Goal: Complete application form

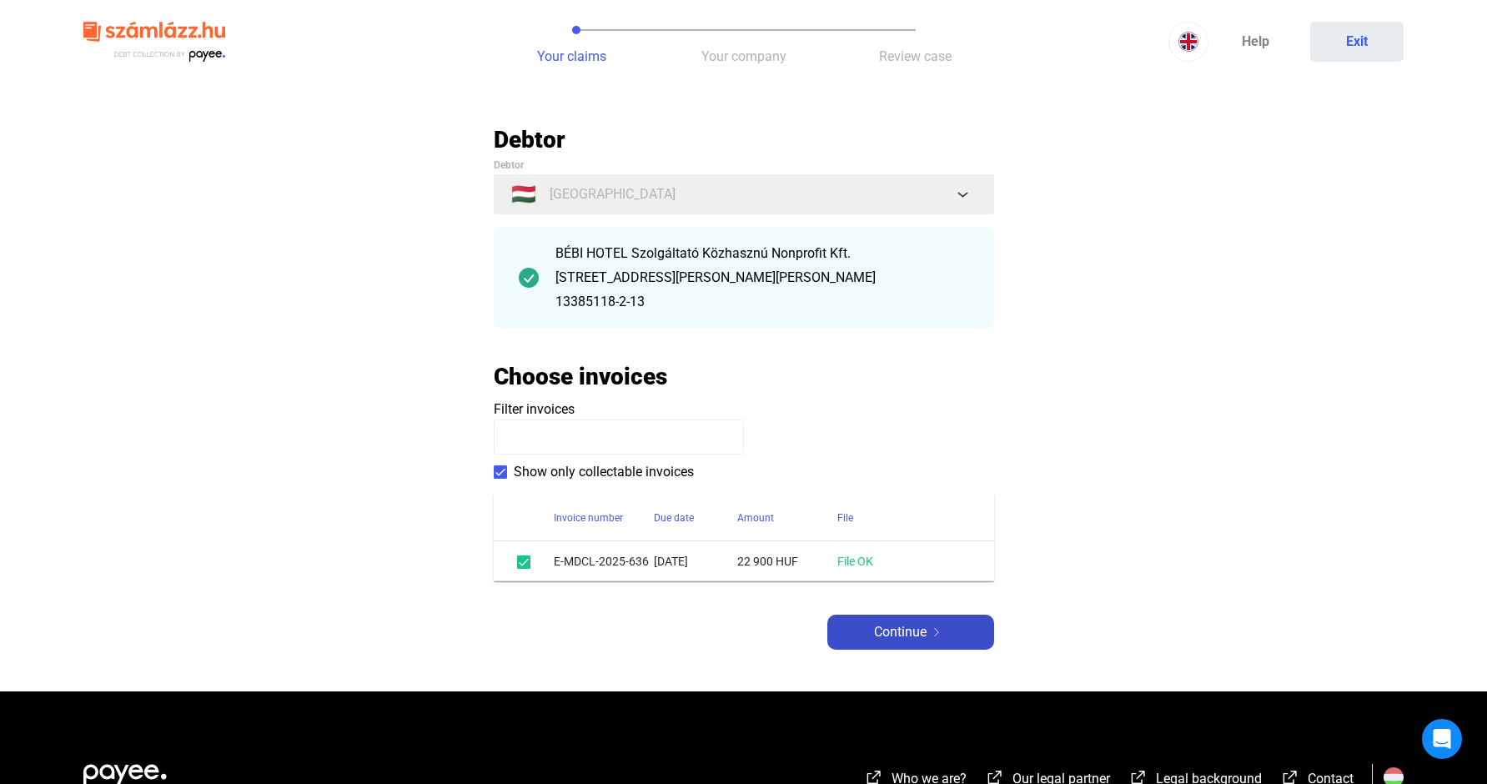
click at [922, 634] on span "Continue" at bounding box center [900, 632] width 53 height 20
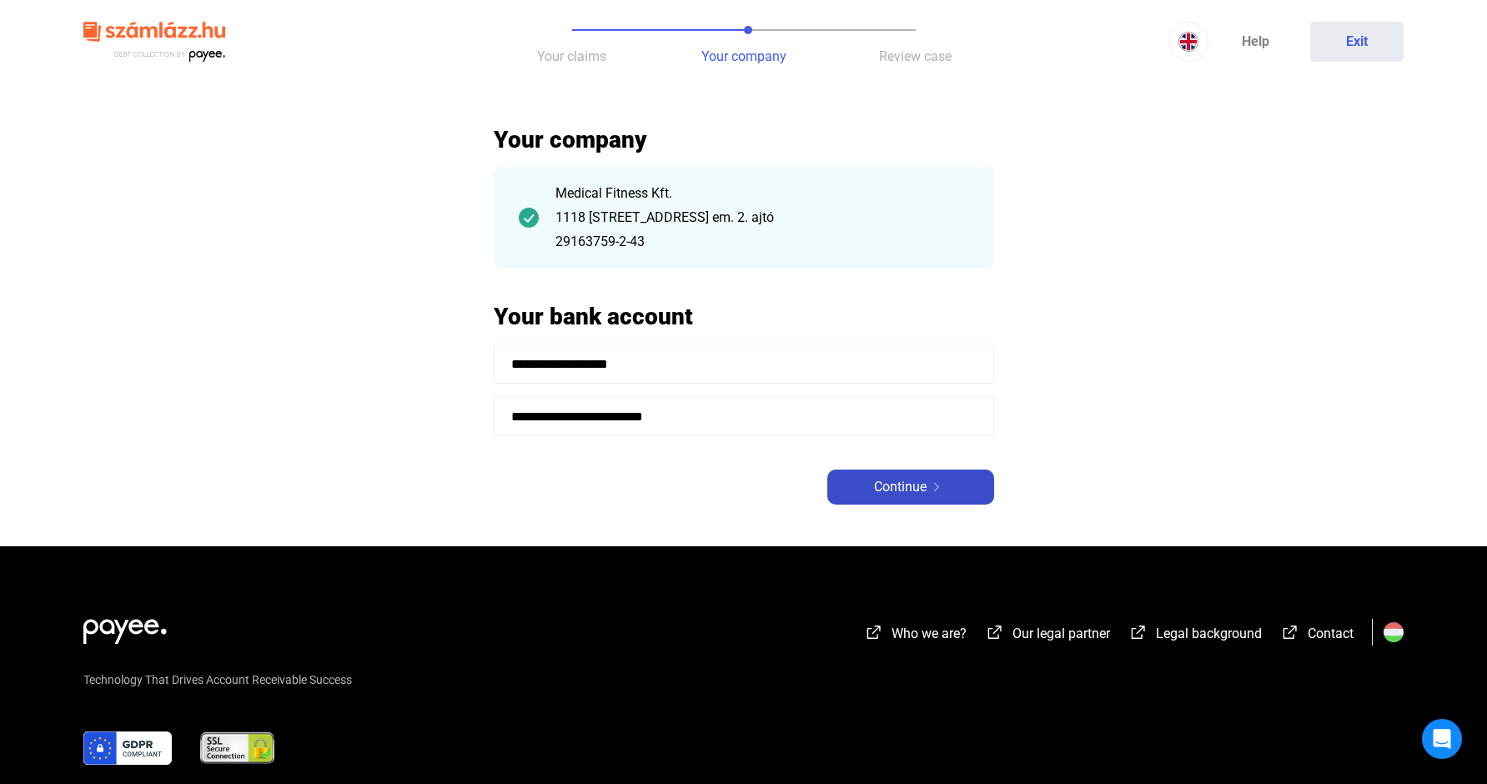
scroll to position [1, 0]
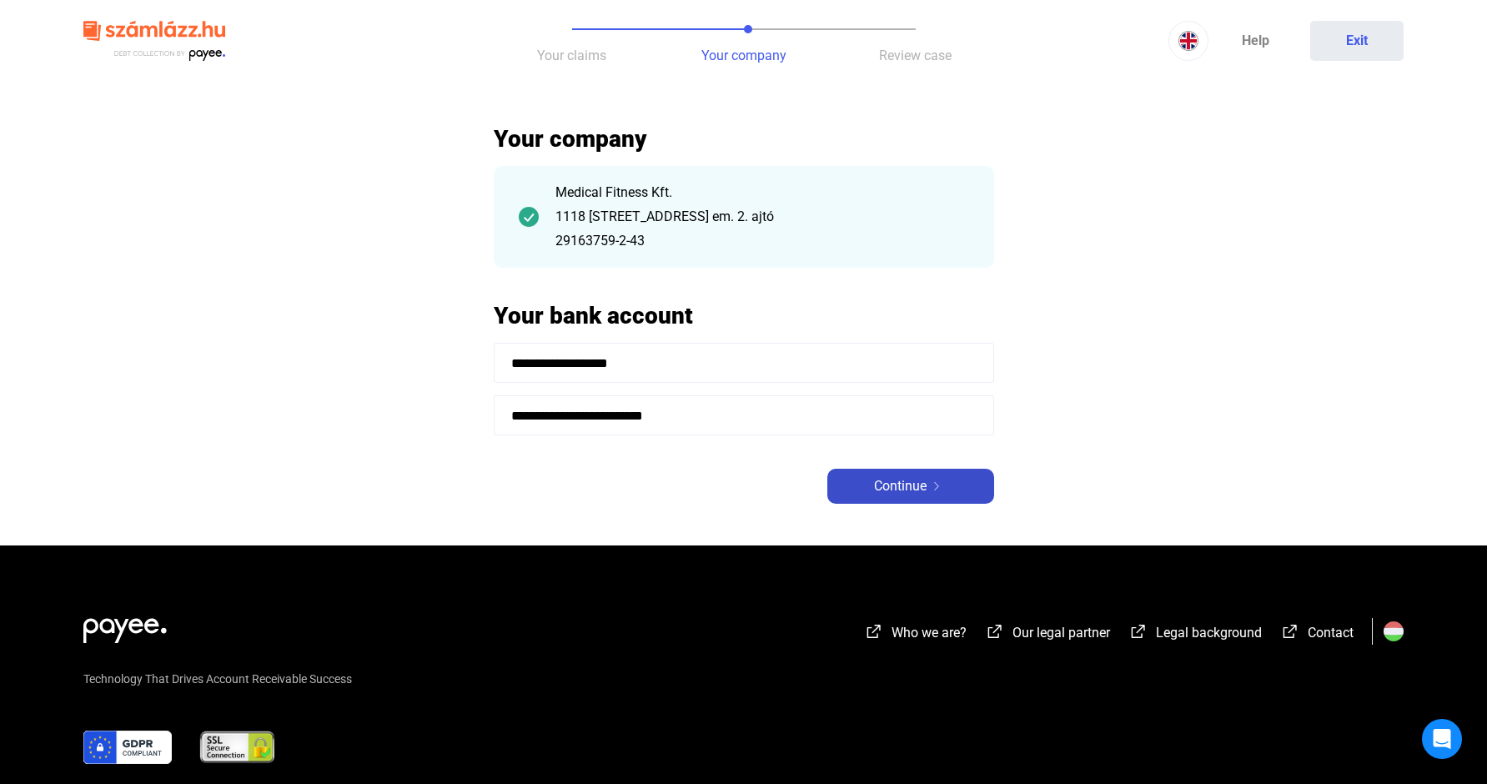
click at [892, 489] on span "Continue" at bounding box center [900, 486] width 53 height 20
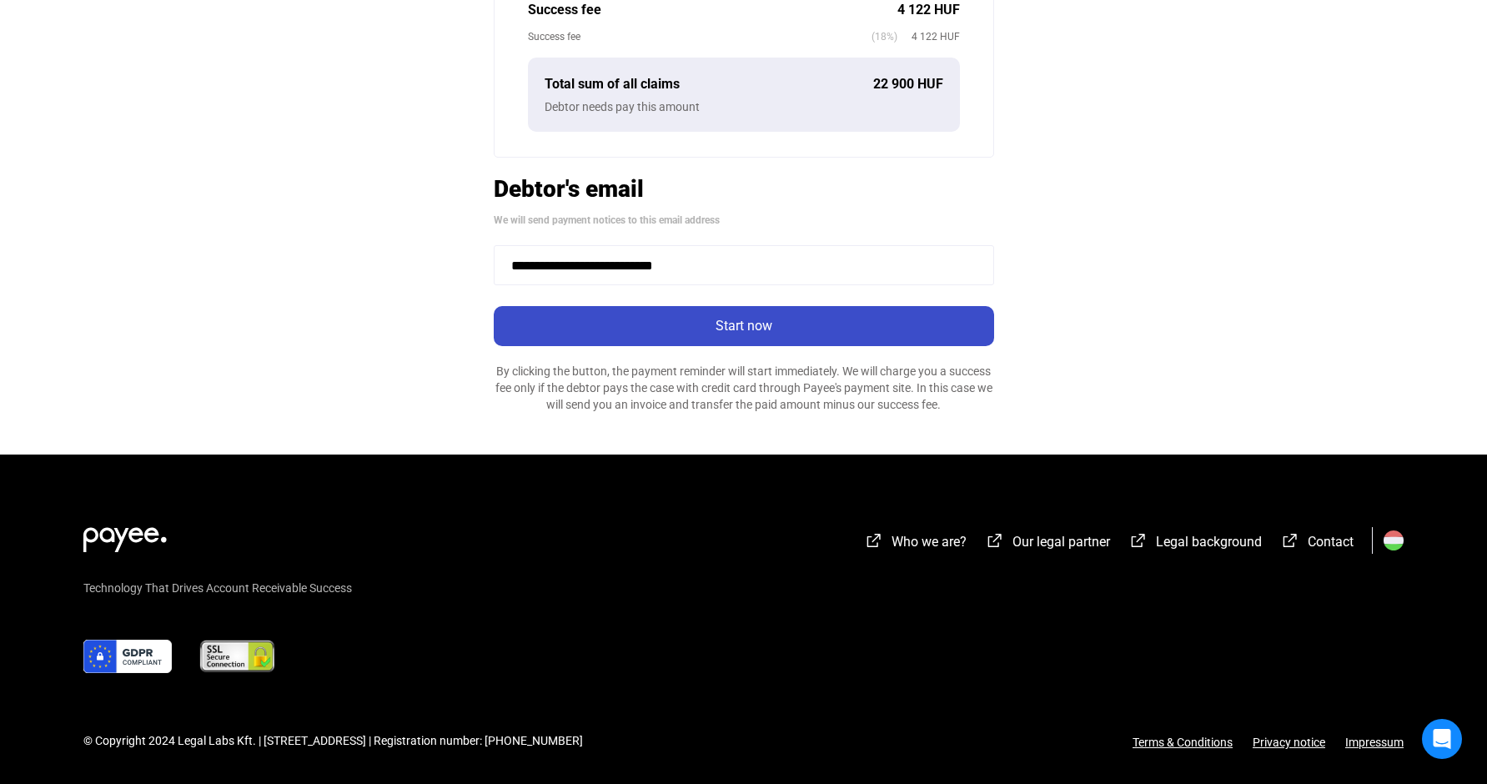
scroll to position [492, 0]
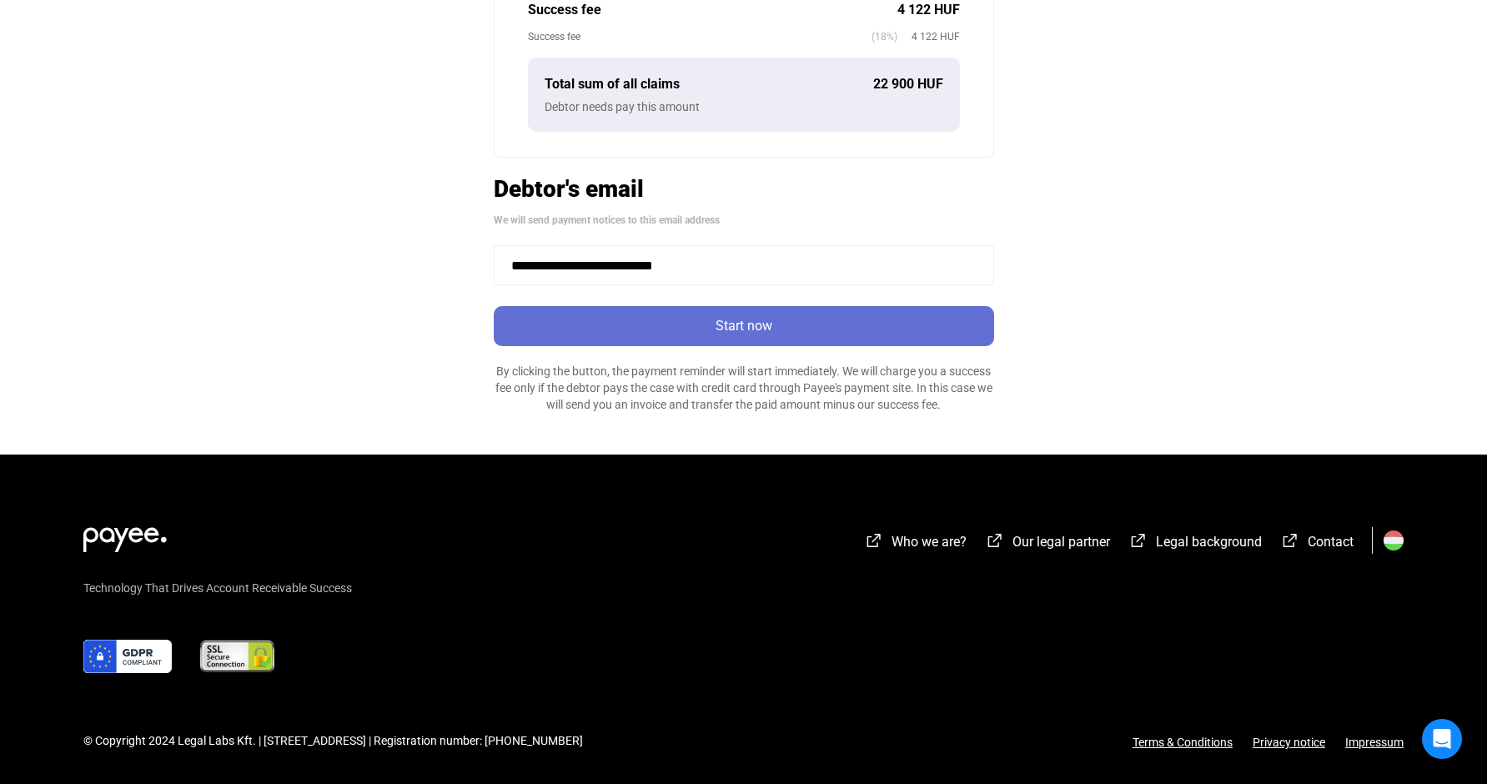
click at [729, 338] on button "Start now" at bounding box center [744, 326] width 500 height 40
